Goal: Obtain resource: Download file/media

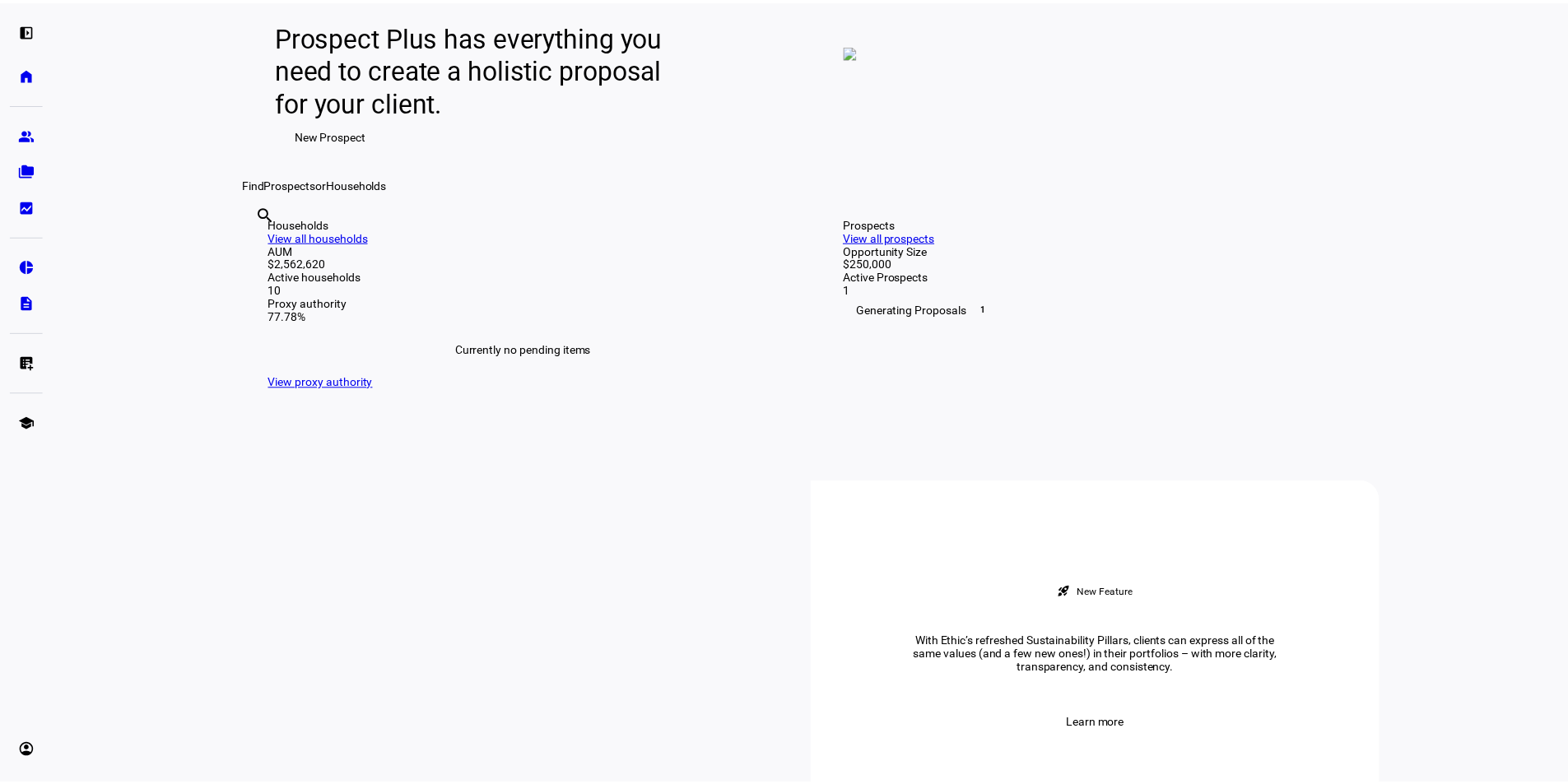
scroll to position [247, 0]
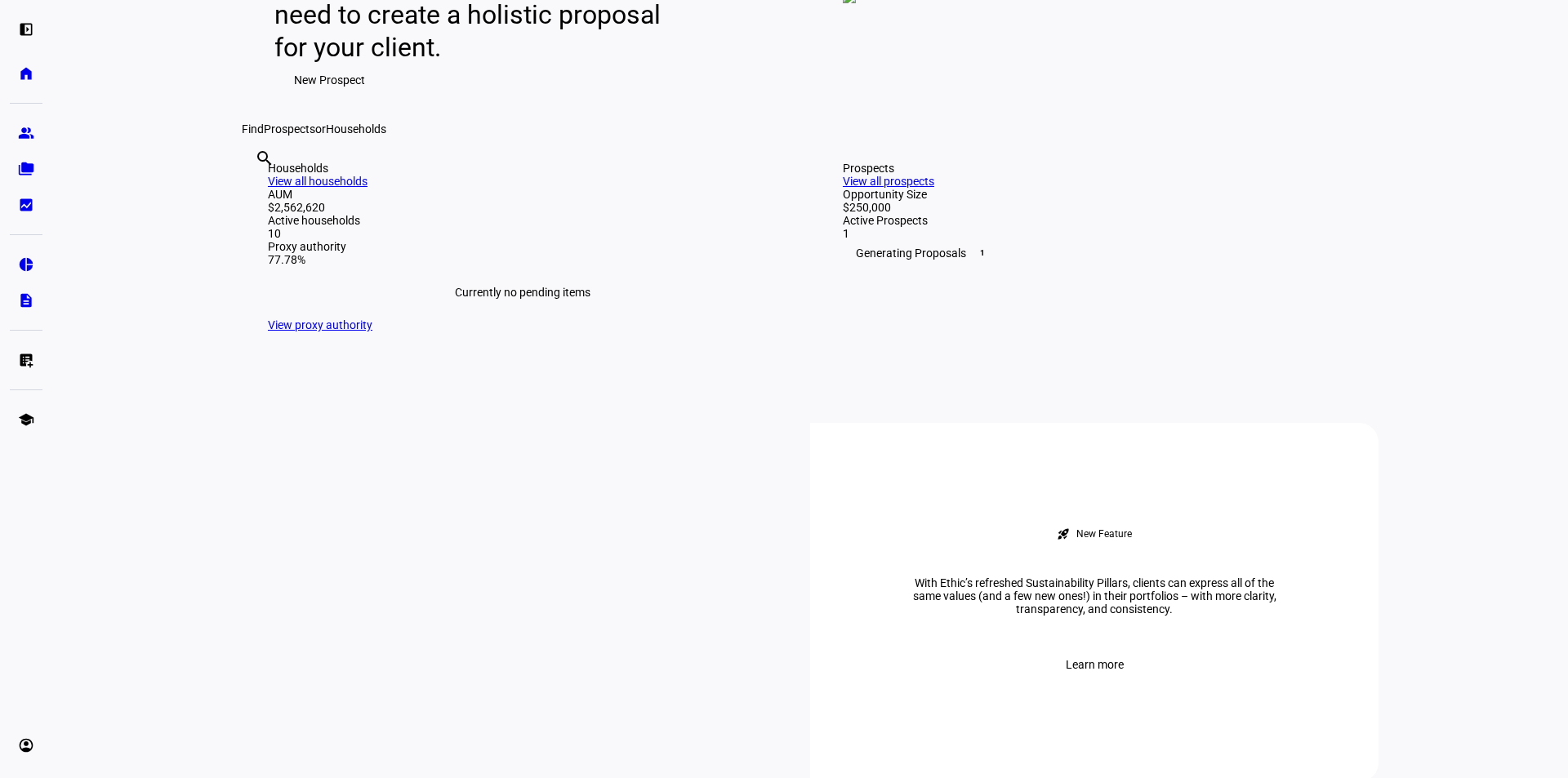
click at [268, 225] on div "search clear" at bounding box center [255, 180] width 26 height 90
click at [258, 190] on input "text" at bounding box center [256, 181] width 3 height 19
type input "[PERSON_NAME]"
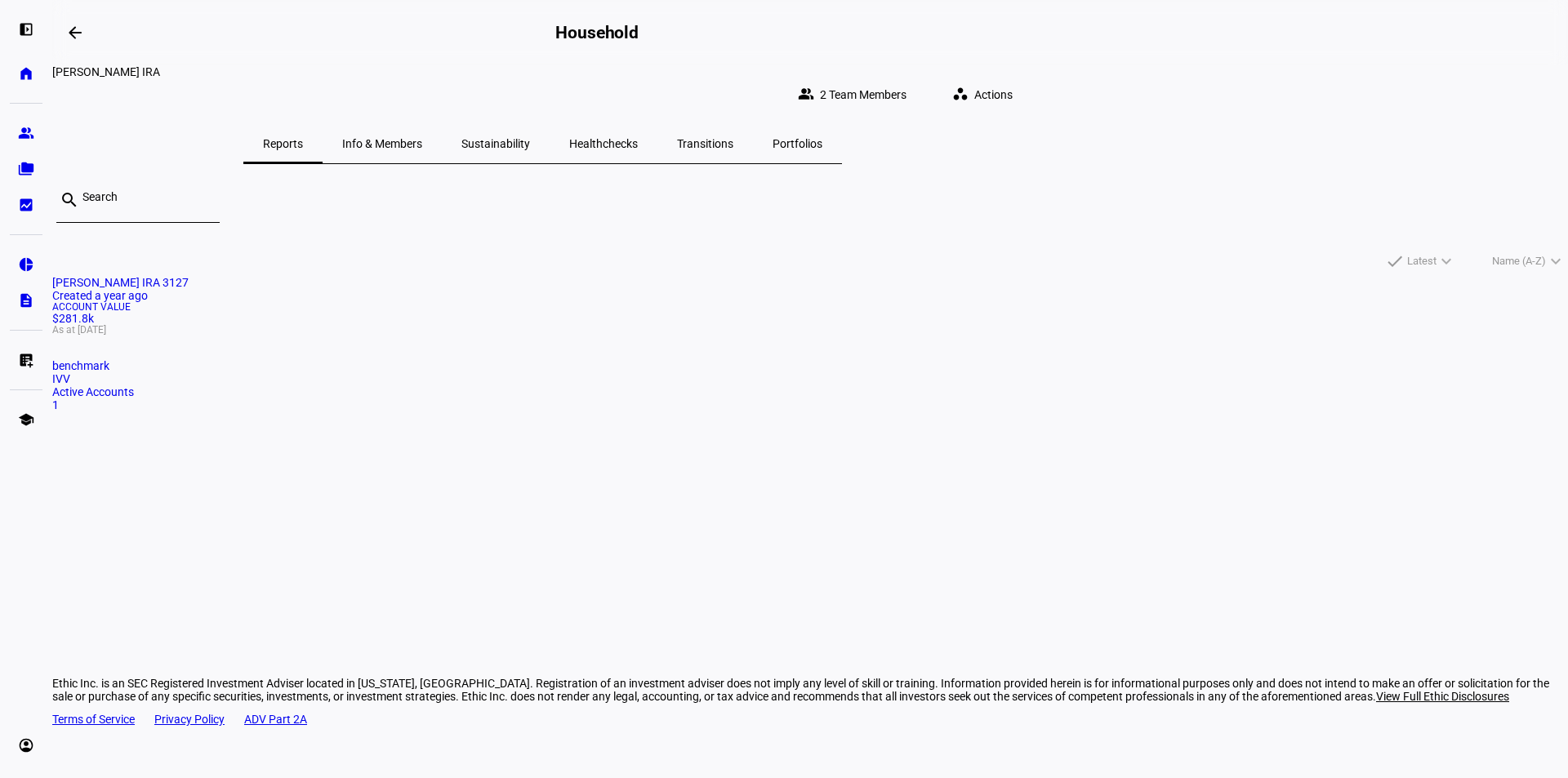
click at [188, 276] on span "[PERSON_NAME] IRA 3127" at bounding box center [120, 282] width 136 height 13
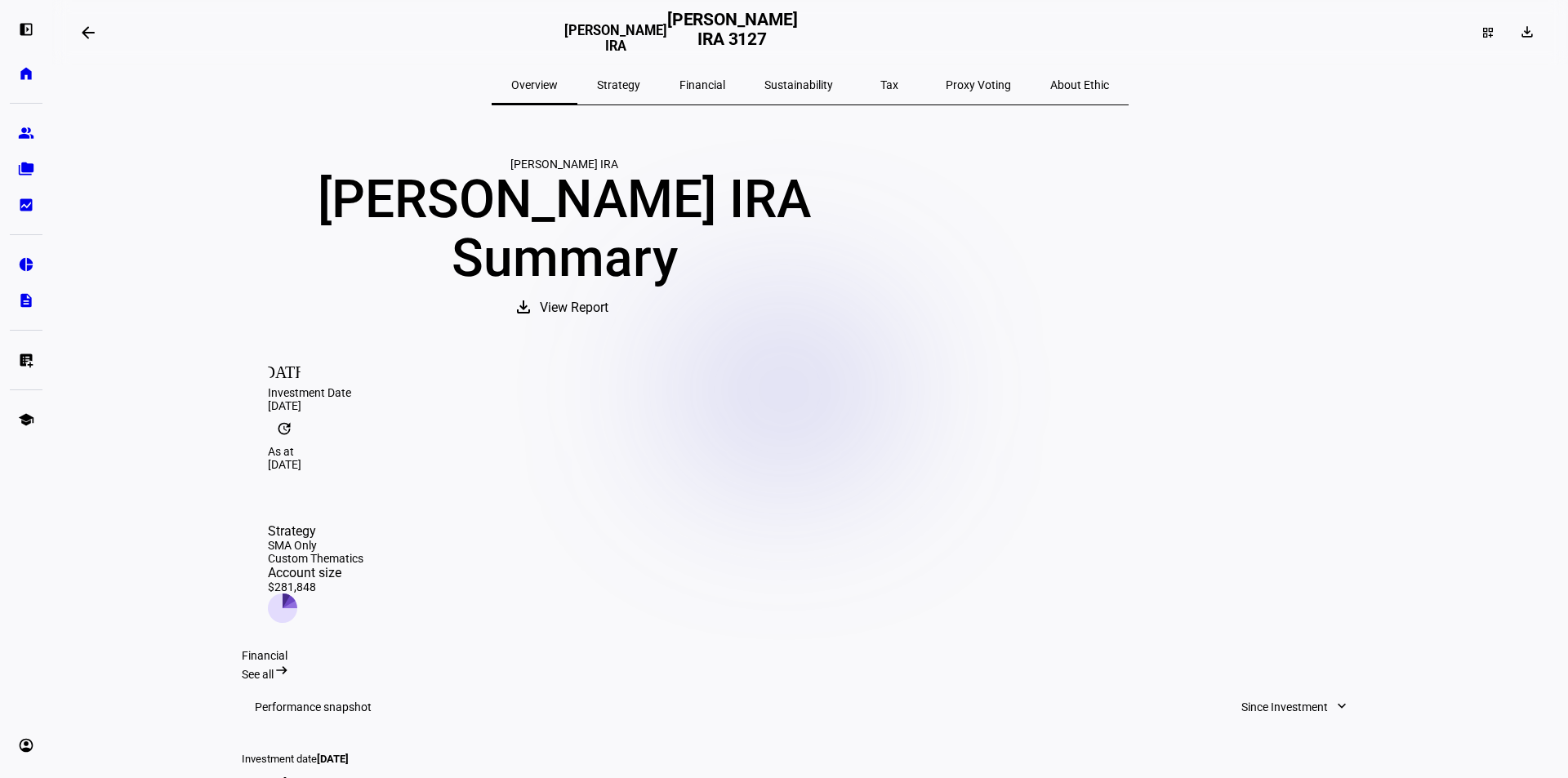
click at [609, 327] on span "View Report" at bounding box center [574, 308] width 69 height 39
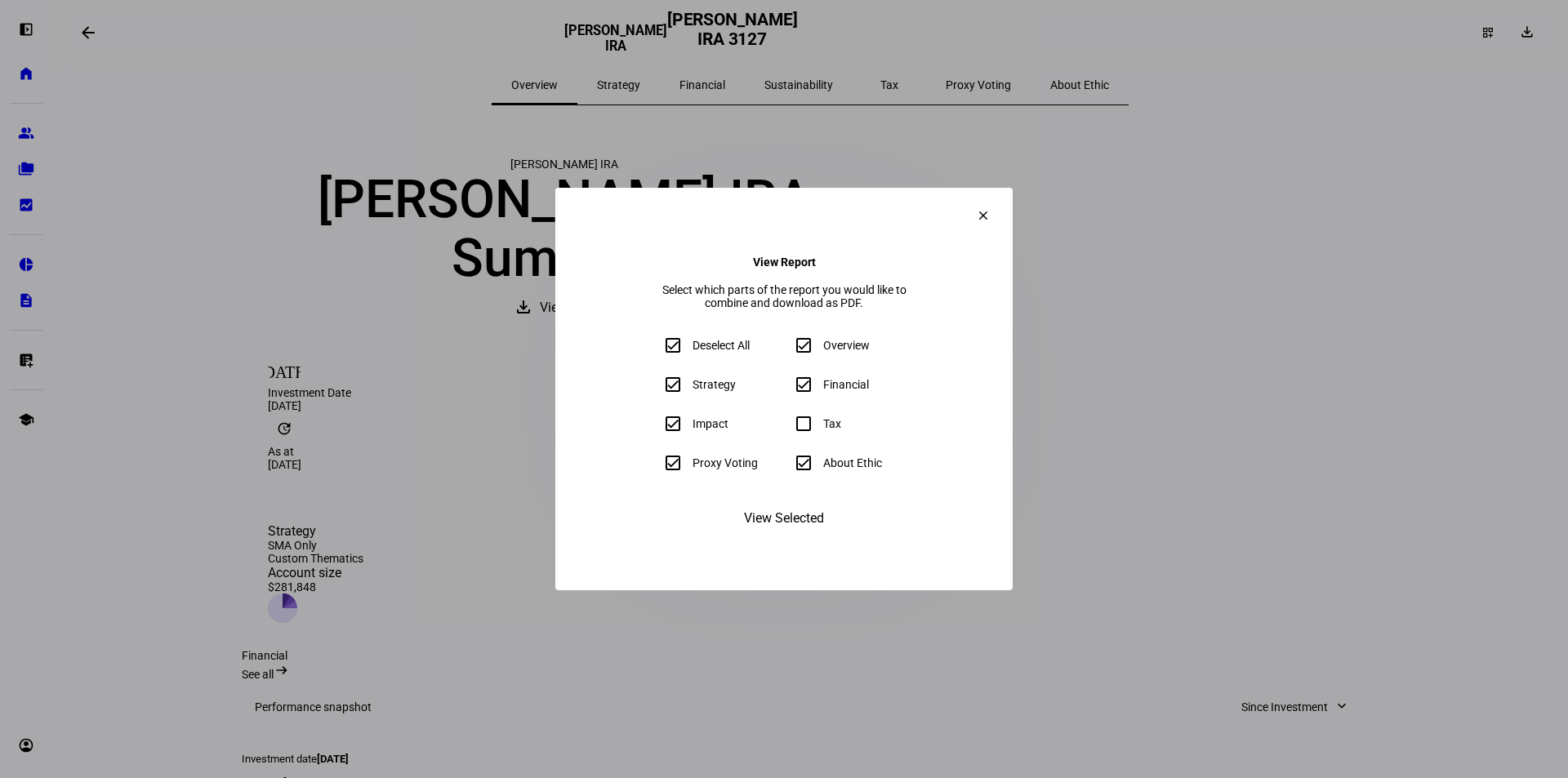
click at [821, 538] on span "View Selected" at bounding box center [784, 518] width 80 height 39
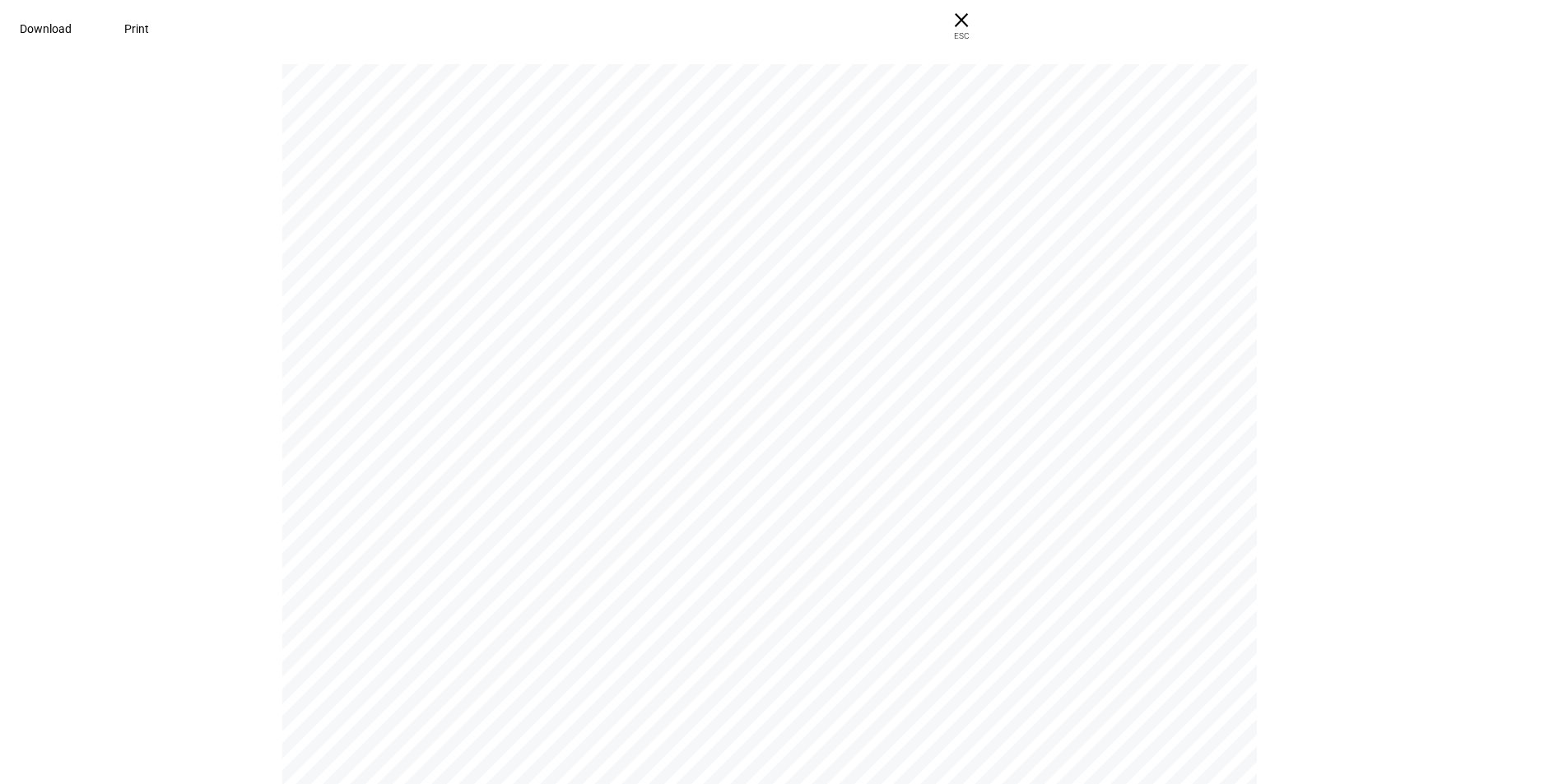
click at [71, 28] on span "Download" at bounding box center [45, 28] width 52 height 13
